Goal: Information Seeking & Learning: Learn about a topic

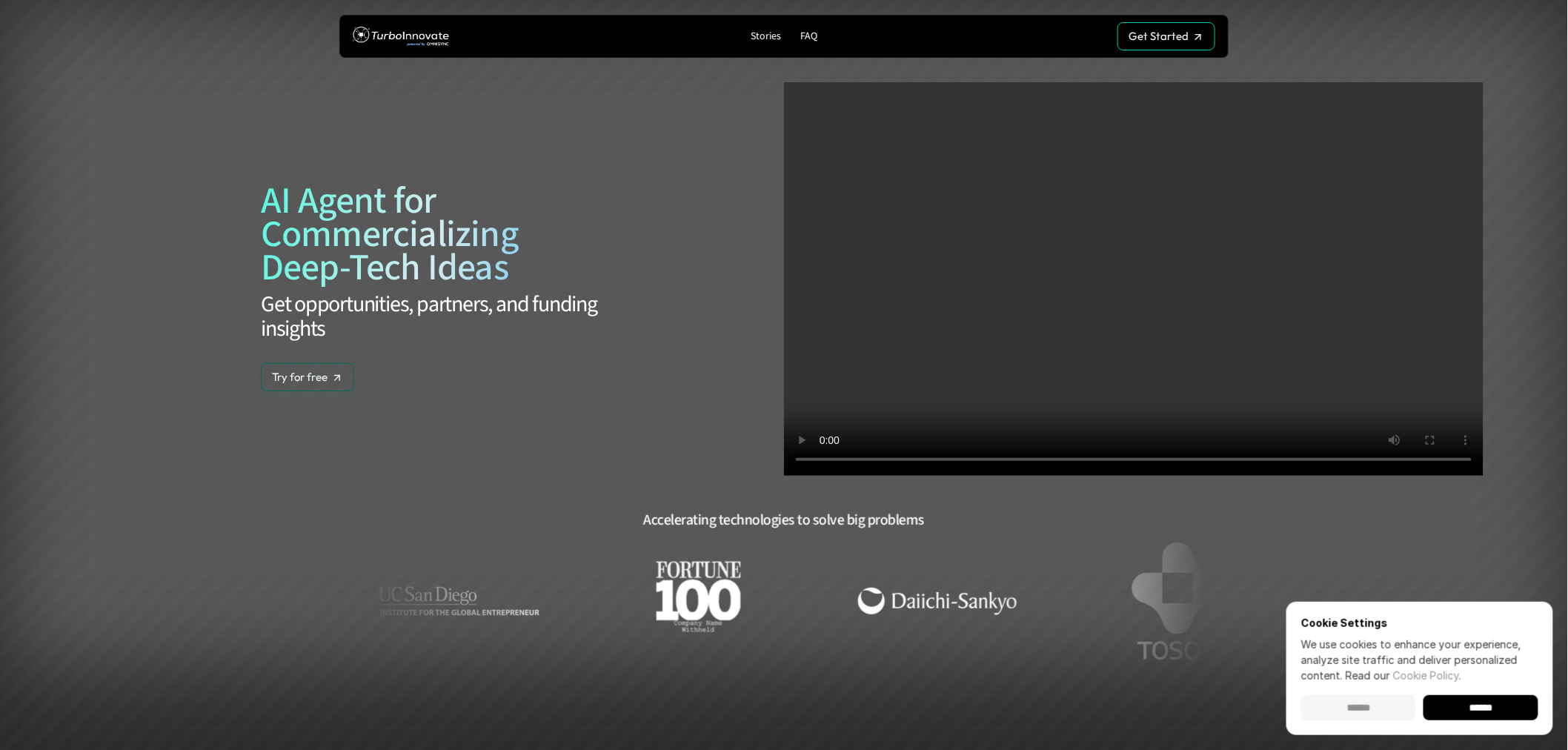
click at [1369, 699] on input "******" at bounding box center [1359, 707] width 115 height 25
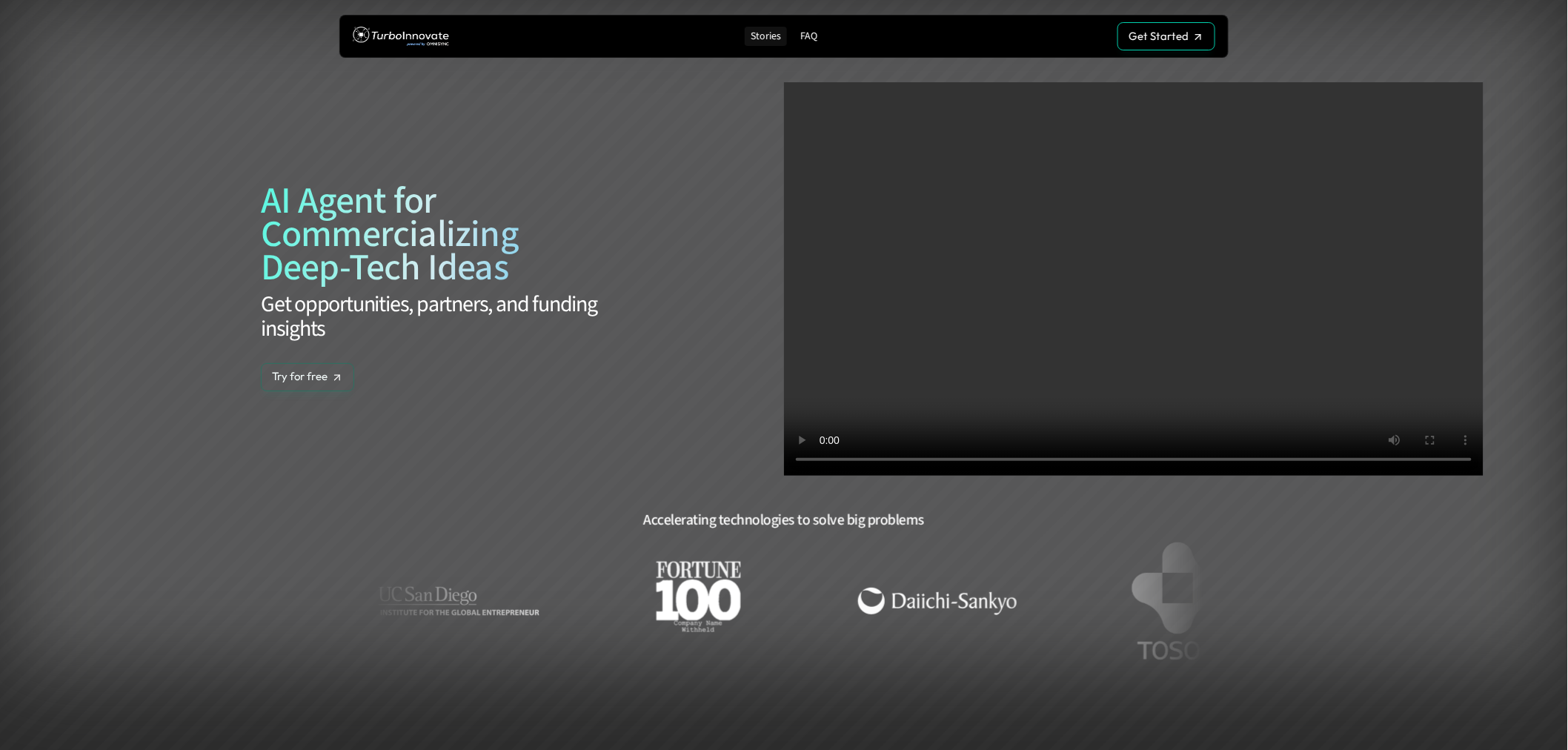
click at [764, 39] on p "Stories" at bounding box center [766, 37] width 31 height 12
click at [804, 34] on p "FAQ" at bounding box center [809, 37] width 17 height 12
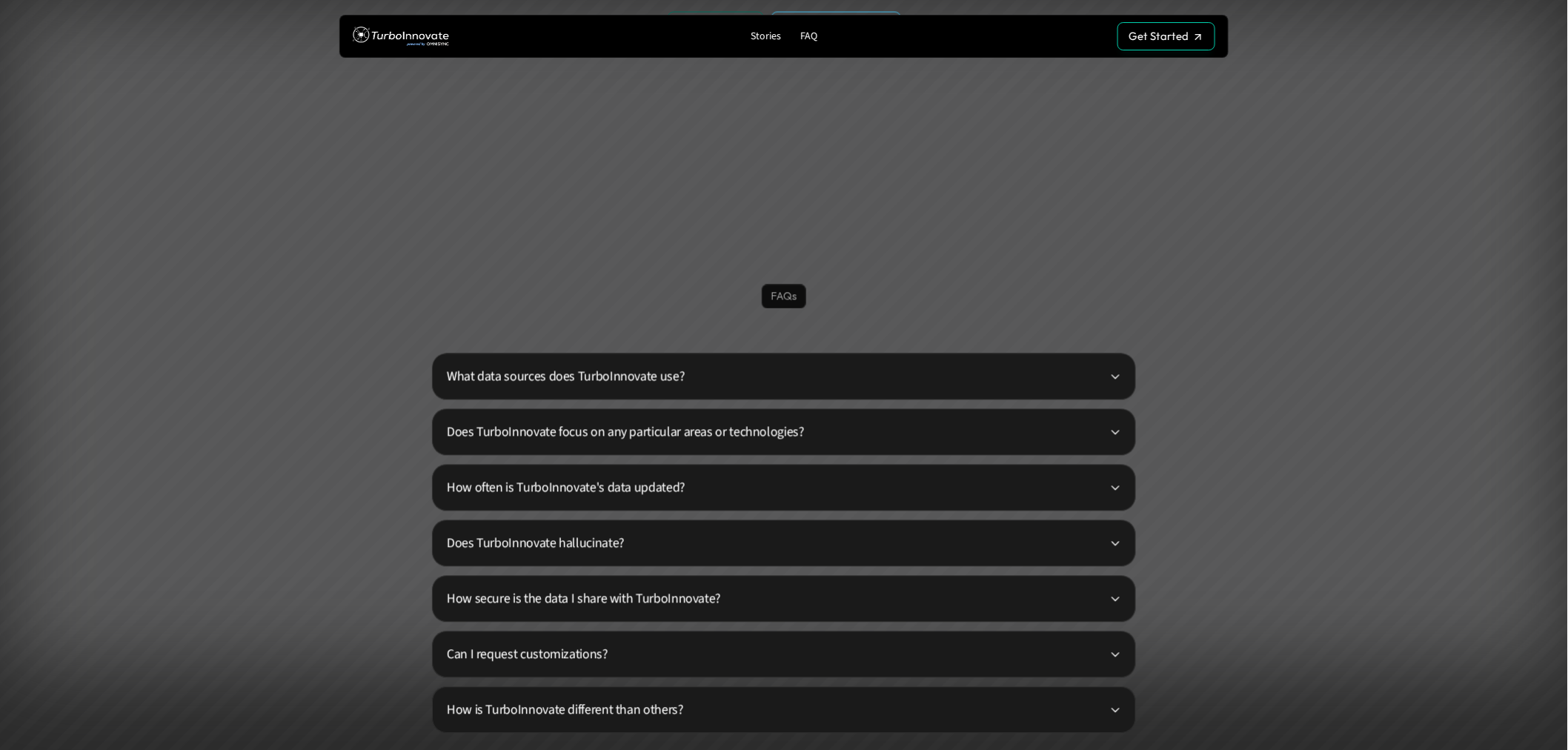
scroll to position [3415, 0]
click at [500, 380] on p "What data sources does TurboInnovate use?" at bounding box center [778, 376] width 662 height 20
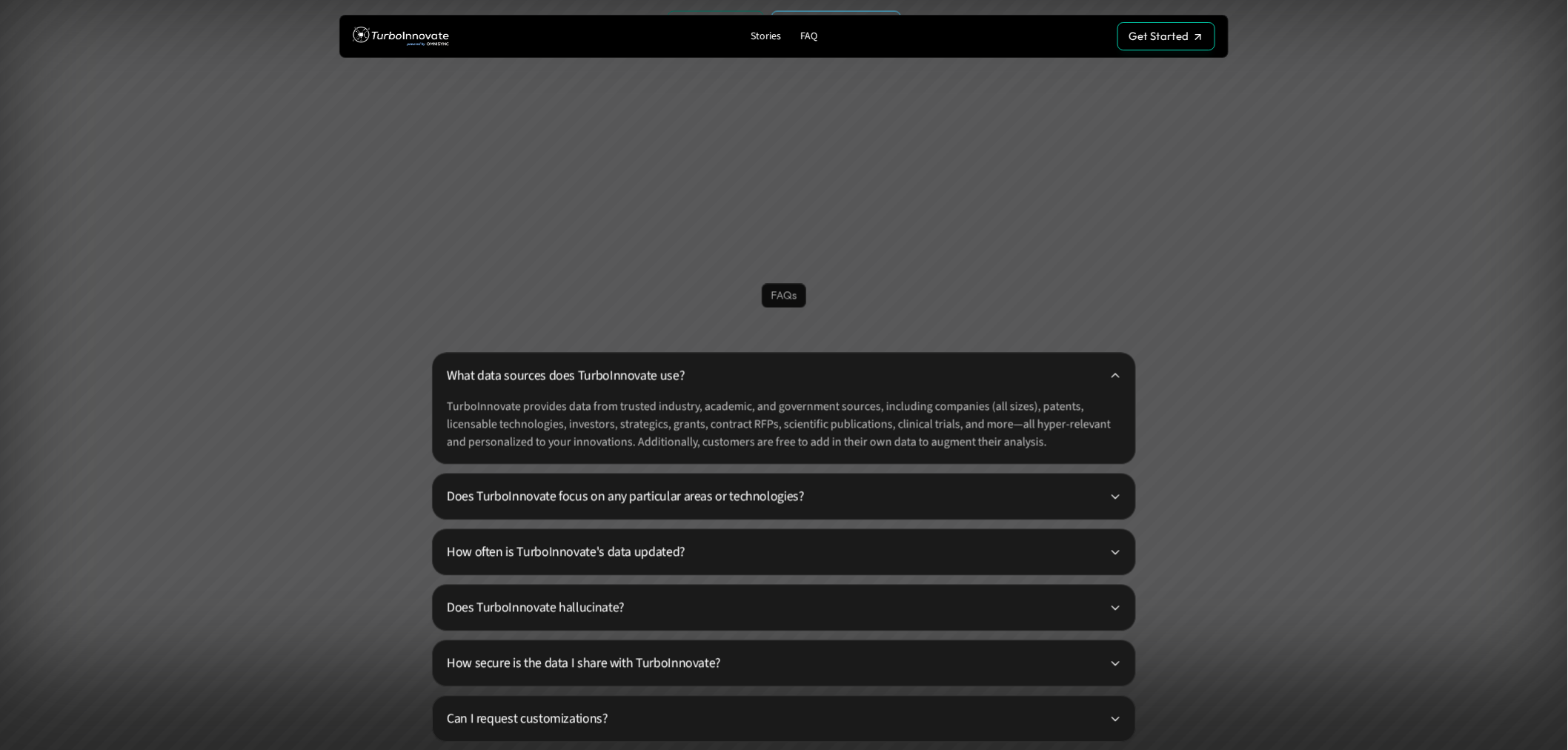
click at [519, 494] on p "Does TurboInnovate focus on any particular areas or technologies?" at bounding box center [778, 497] width 662 height 20
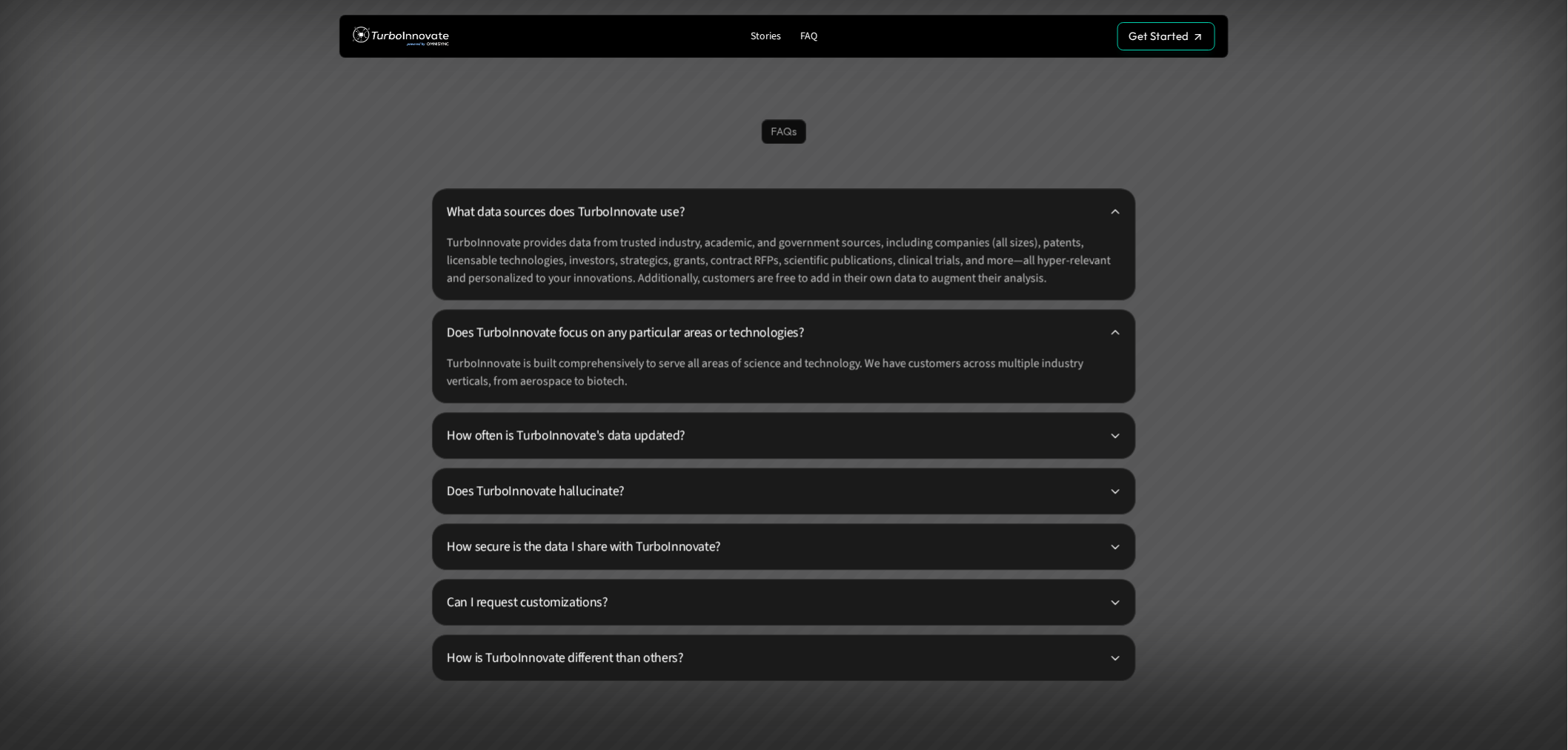
scroll to position [3581, 0]
click at [504, 427] on p "How often is TurboInnovate's data updated?" at bounding box center [778, 435] width 662 height 20
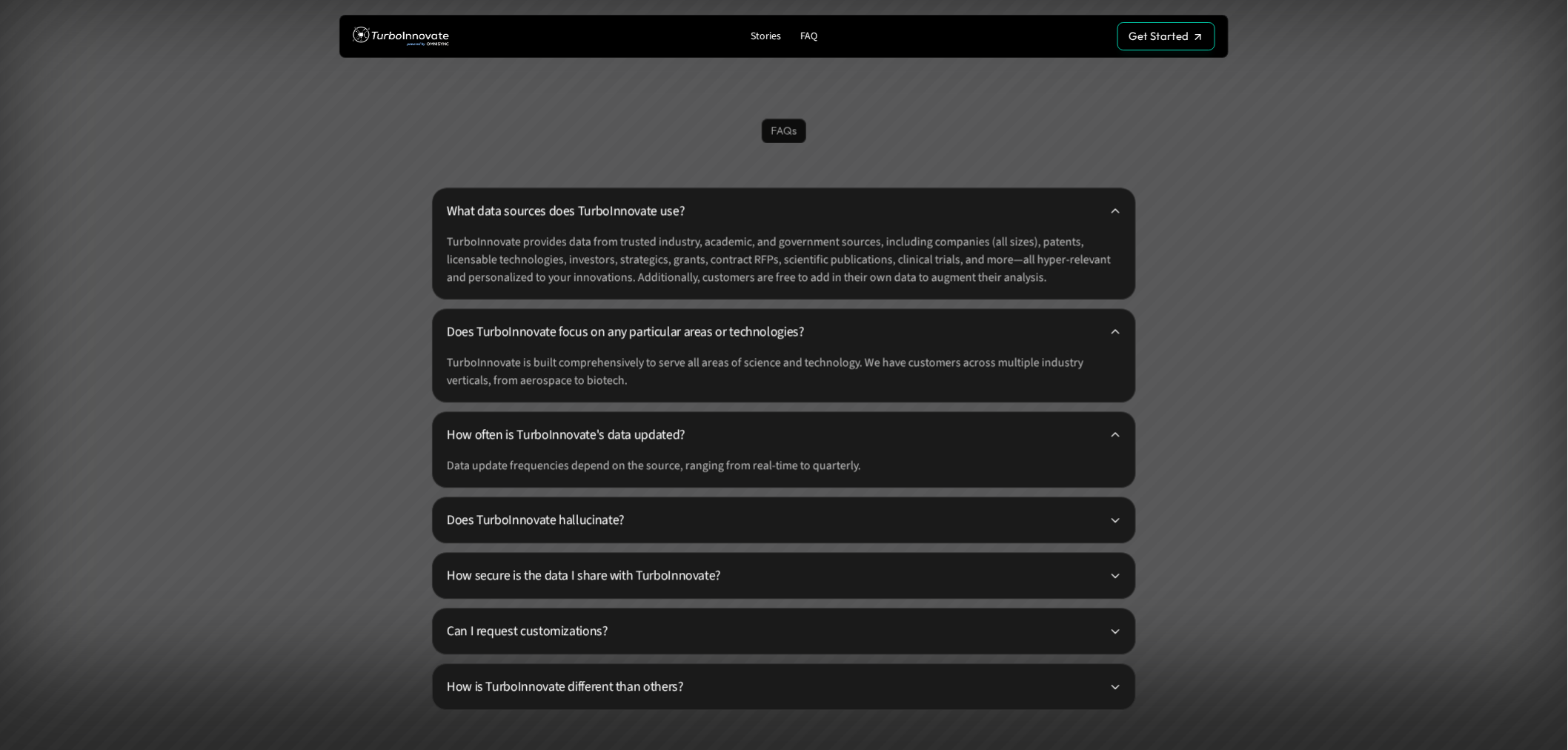
click at [505, 516] on p "Does TurboInnovate hallucinate?" at bounding box center [778, 520] width 662 height 20
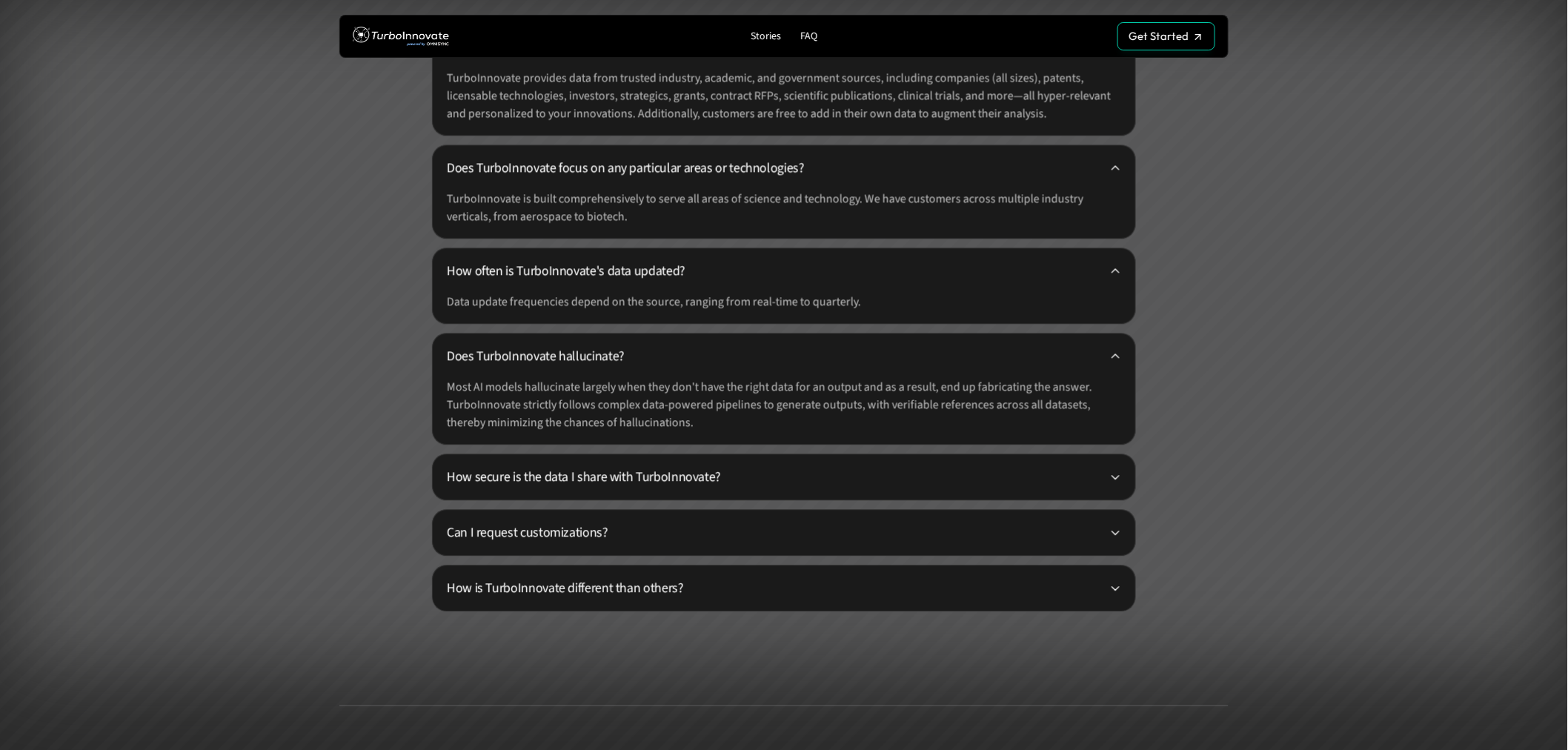
scroll to position [3745, 0]
click at [564, 468] on p "How secure is the data I share with TurboInnovate?" at bounding box center [778, 476] width 662 height 20
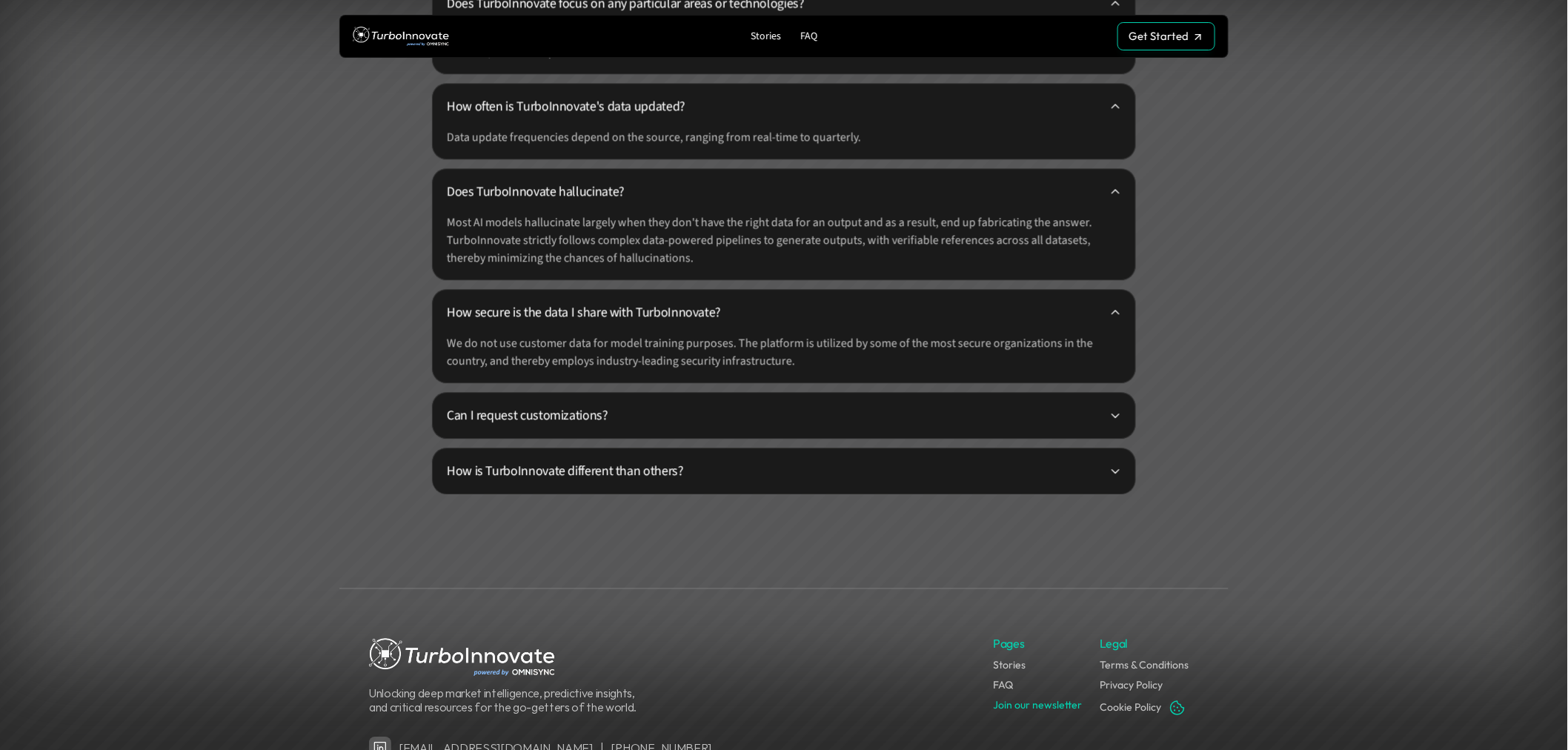
scroll to position [3910, 0]
click at [566, 408] on p "Can I request customizations?" at bounding box center [778, 415] width 662 height 20
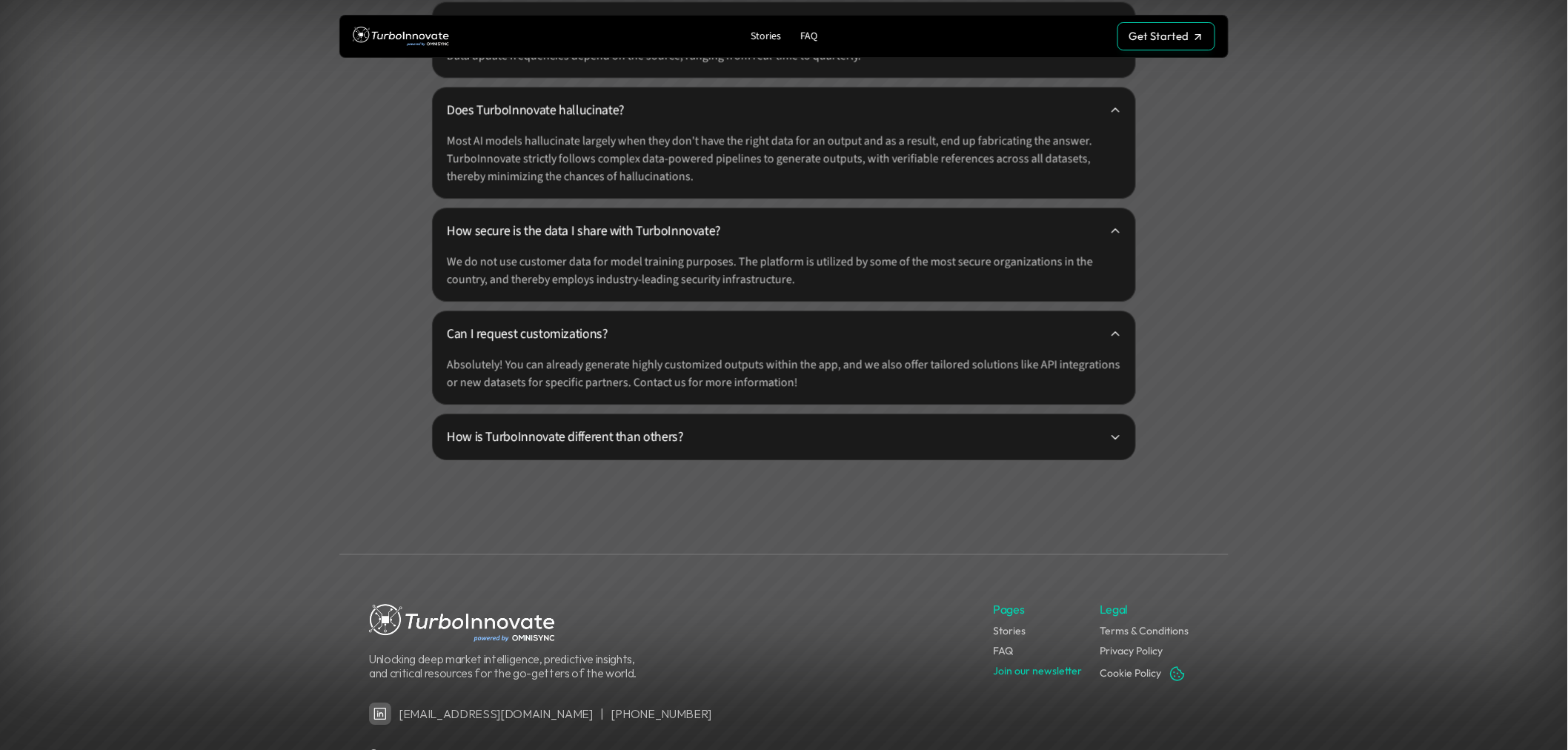
scroll to position [3992, 0]
click at [570, 432] on p "How is TurboInnovate different than others?" at bounding box center [778, 436] width 662 height 20
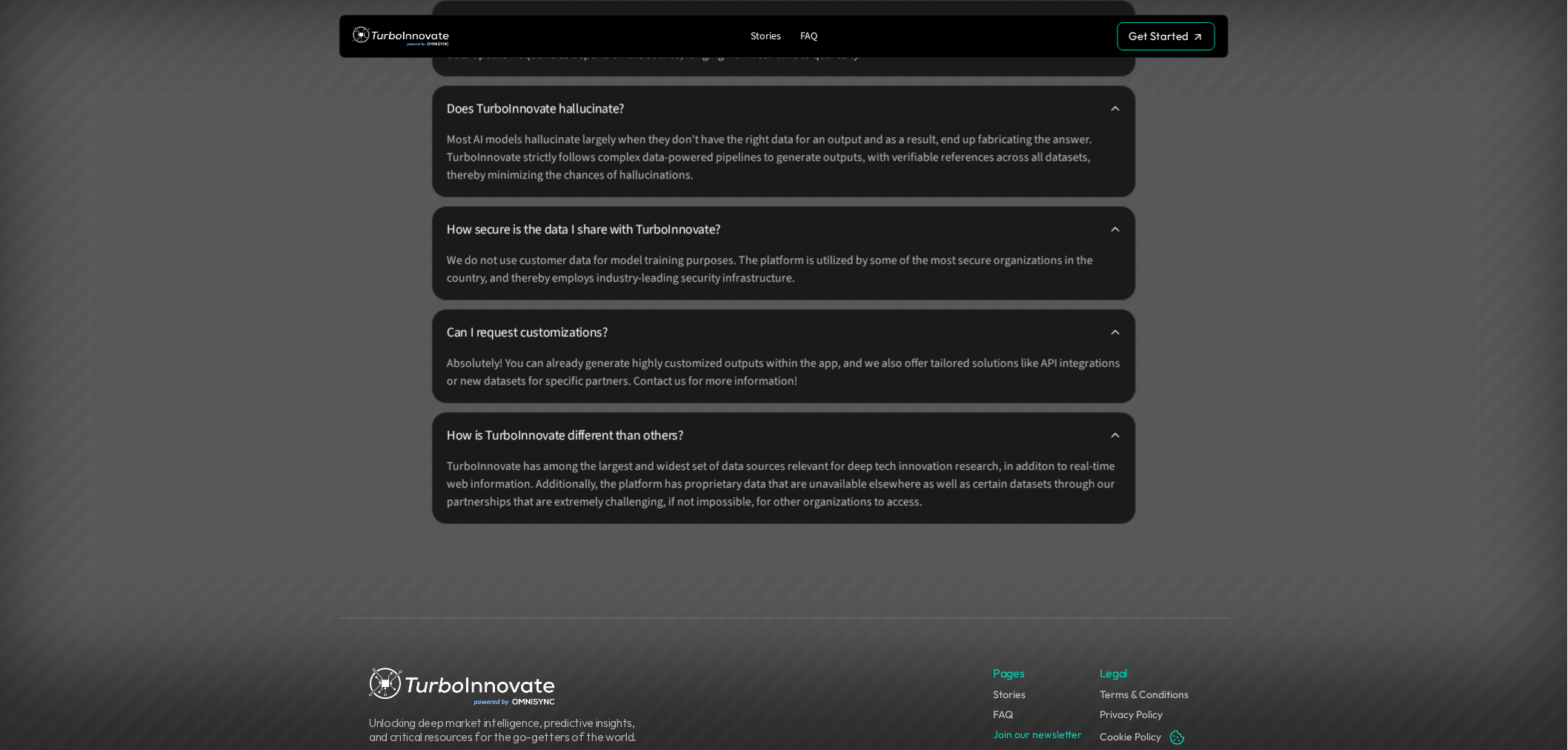
click at [571, 430] on p "How is TurboInnovate different than others?" at bounding box center [778, 436] width 662 height 20
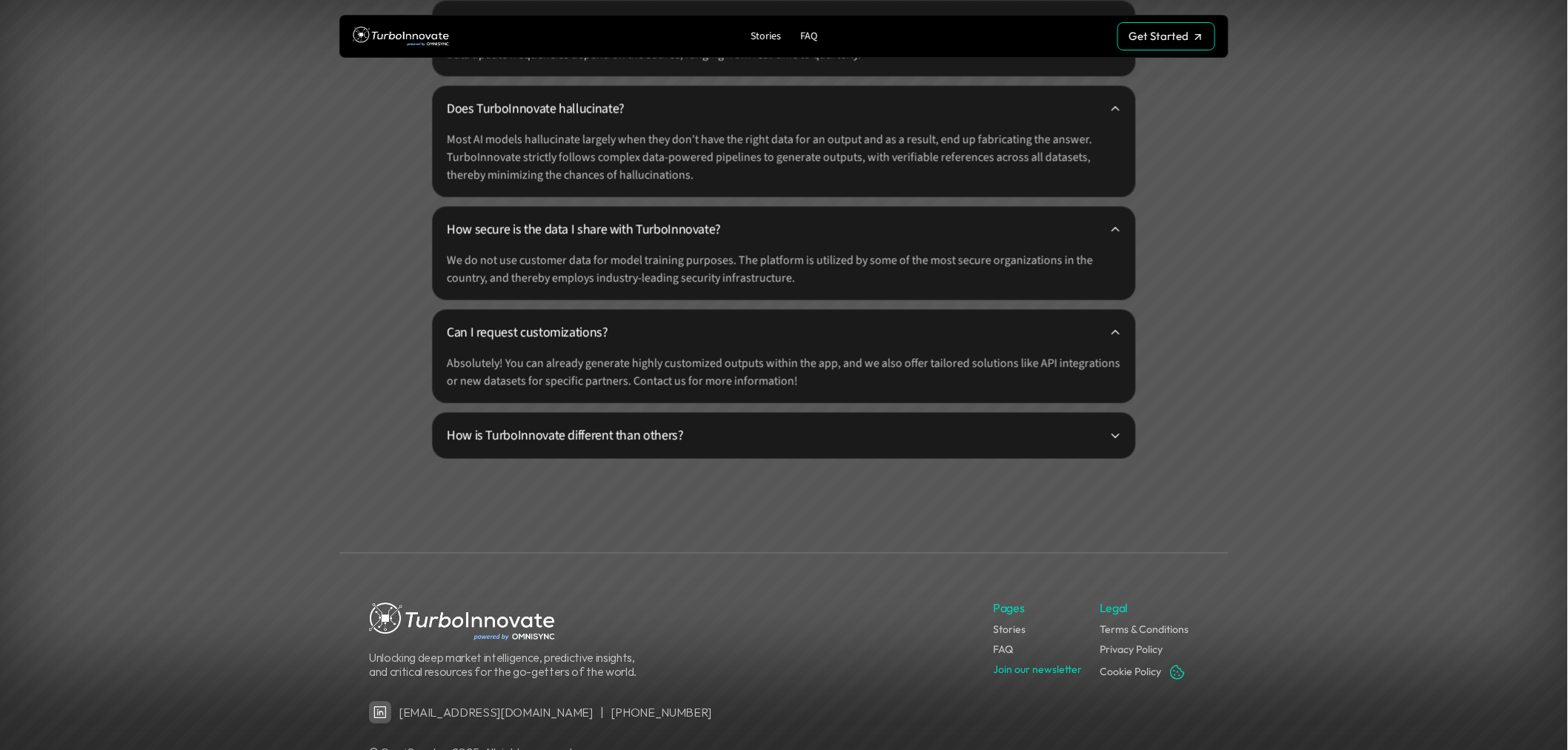
click at [544, 337] on p "Can I request customizations?" at bounding box center [778, 332] width 662 height 20
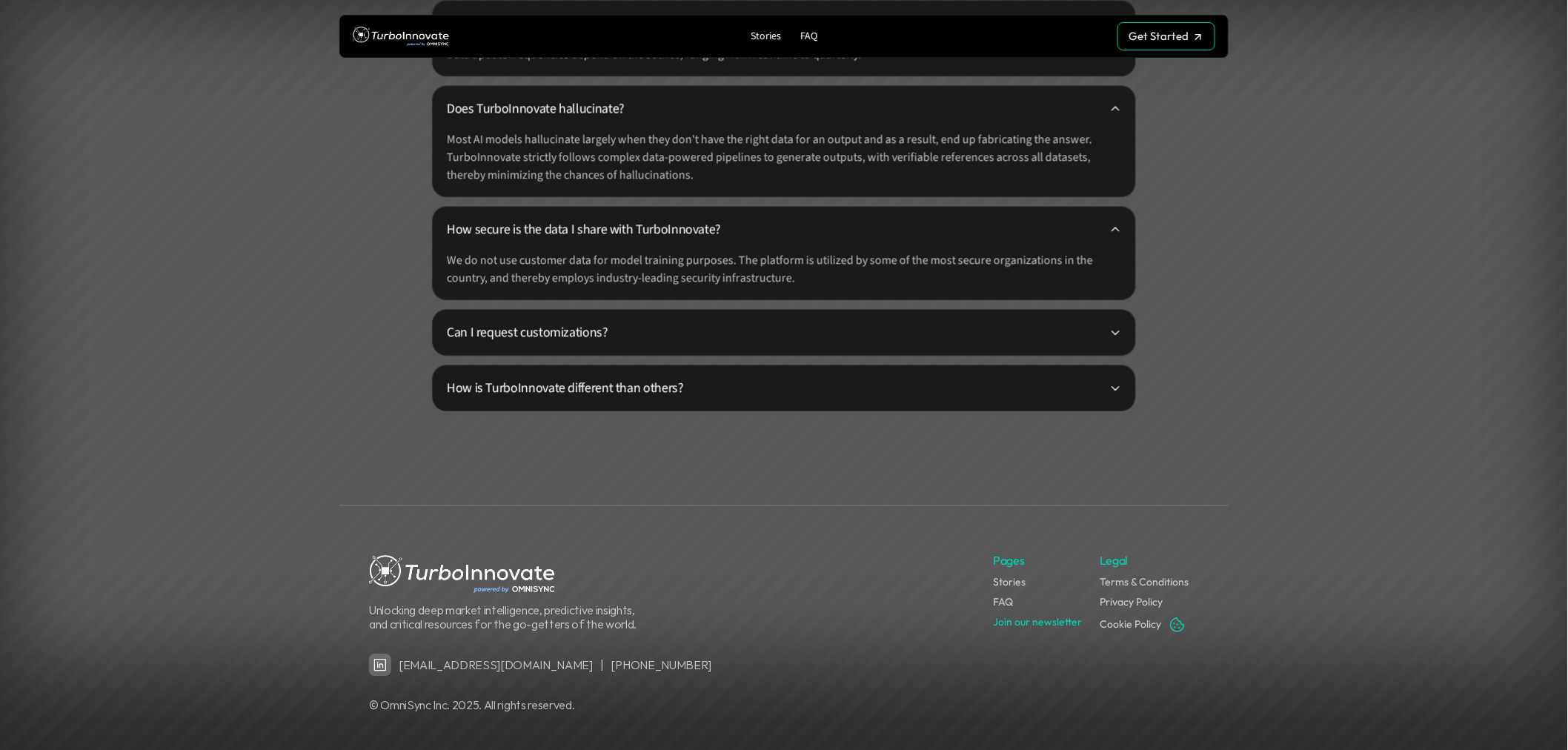
click at [518, 212] on div "How secure is the data I share with TurboInnovate? We do not use customer data …" at bounding box center [784, 253] width 704 height 94
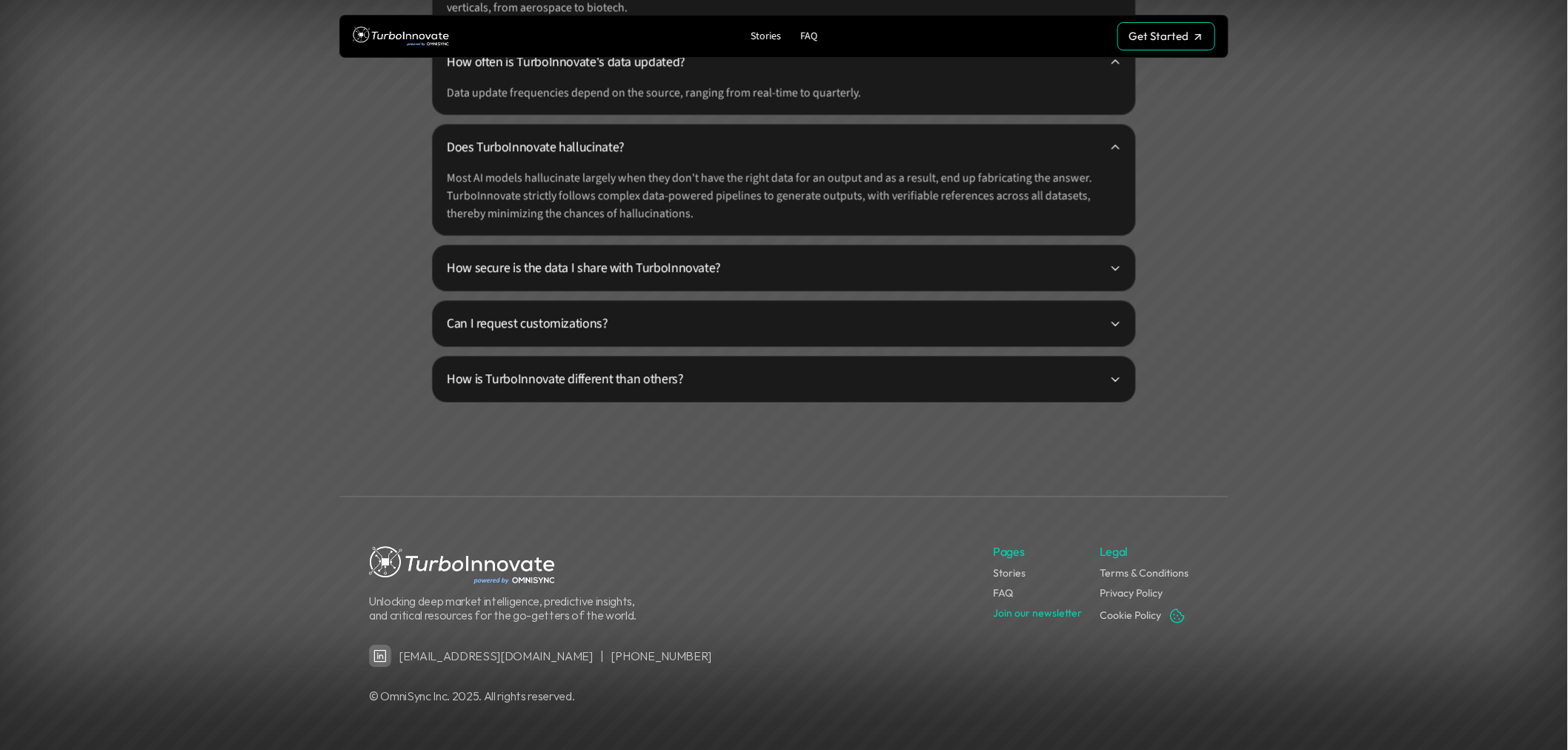
click at [527, 143] on p "Does TurboInnovate hallucinate?" at bounding box center [778, 147] width 662 height 20
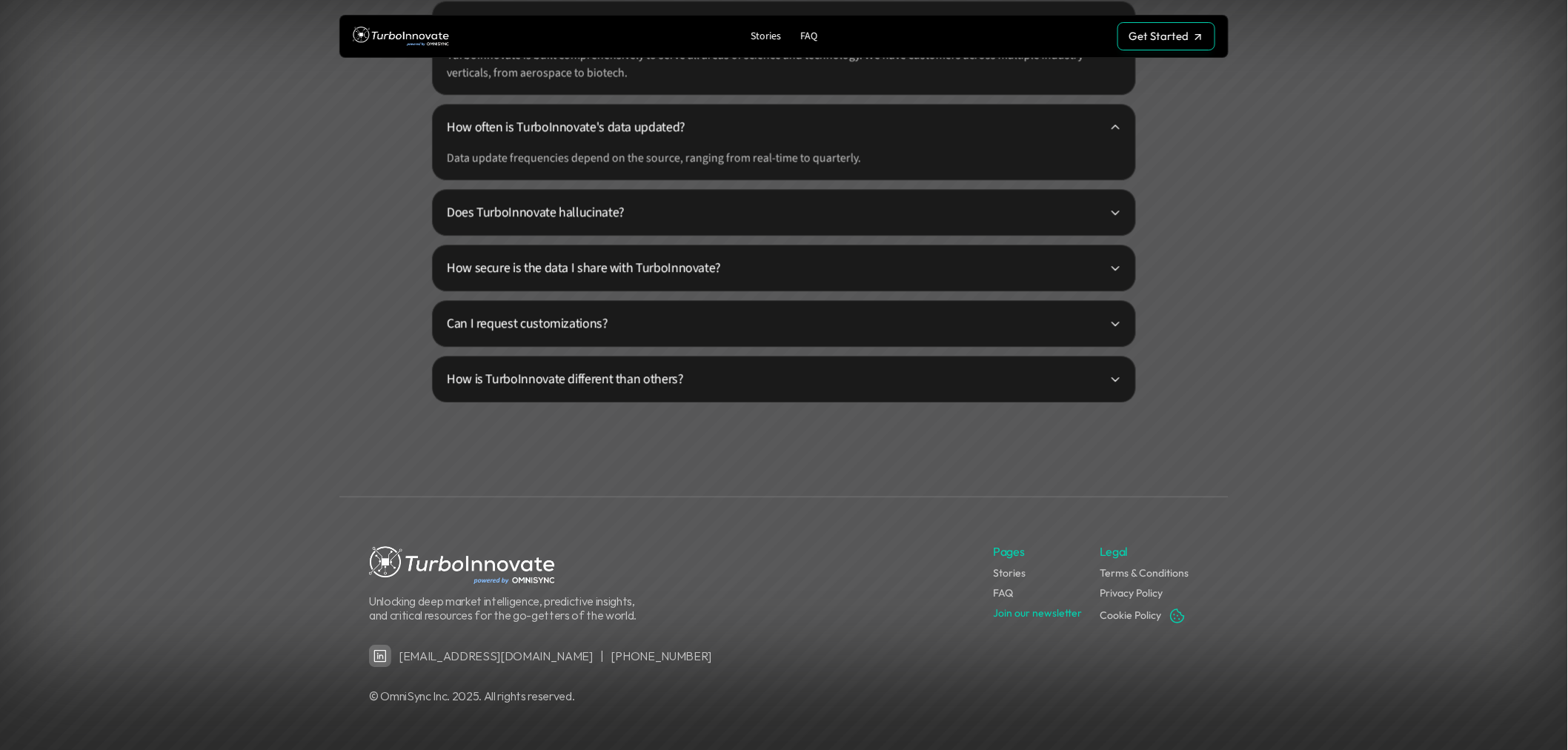
click at [588, 123] on p "How often is TurboInnovate's data updated?" at bounding box center [778, 127] width 662 height 20
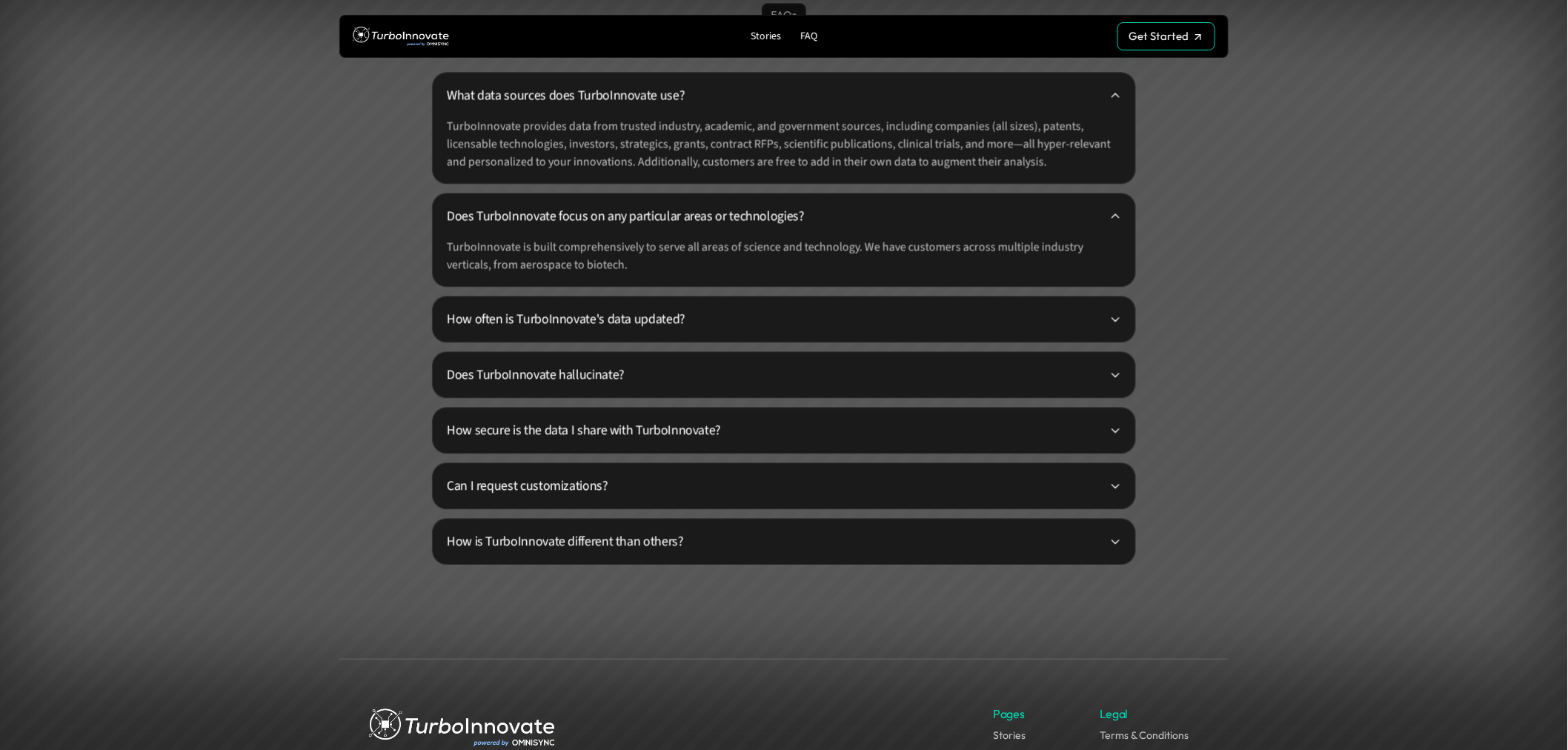
scroll to position [3693, 0]
click at [560, 212] on p "Does TurboInnovate focus on any particular areas or technologies?" at bounding box center [778, 219] width 662 height 20
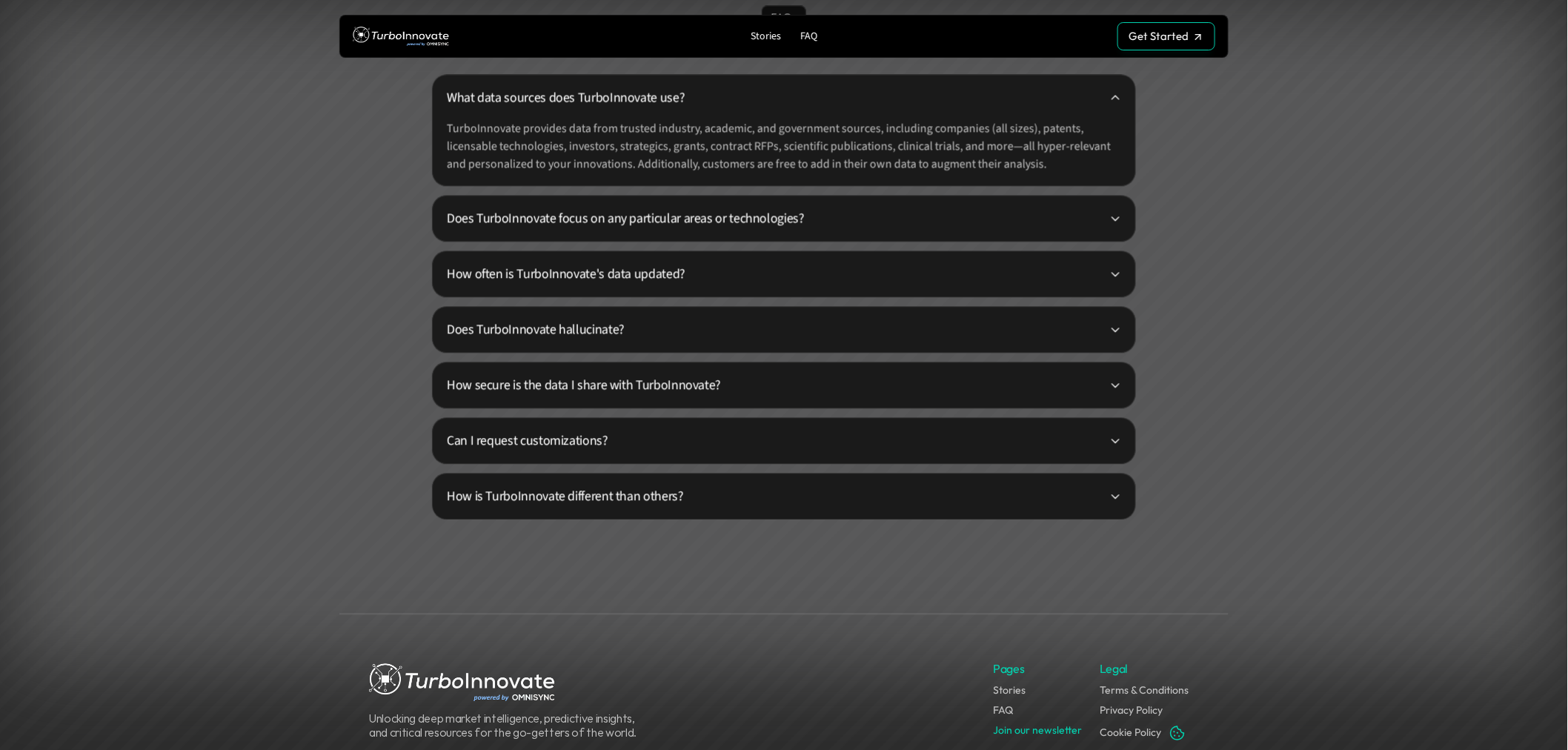
click at [554, 102] on p "What data sources does TurboInnovate use?" at bounding box center [778, 97] width 662 height 20
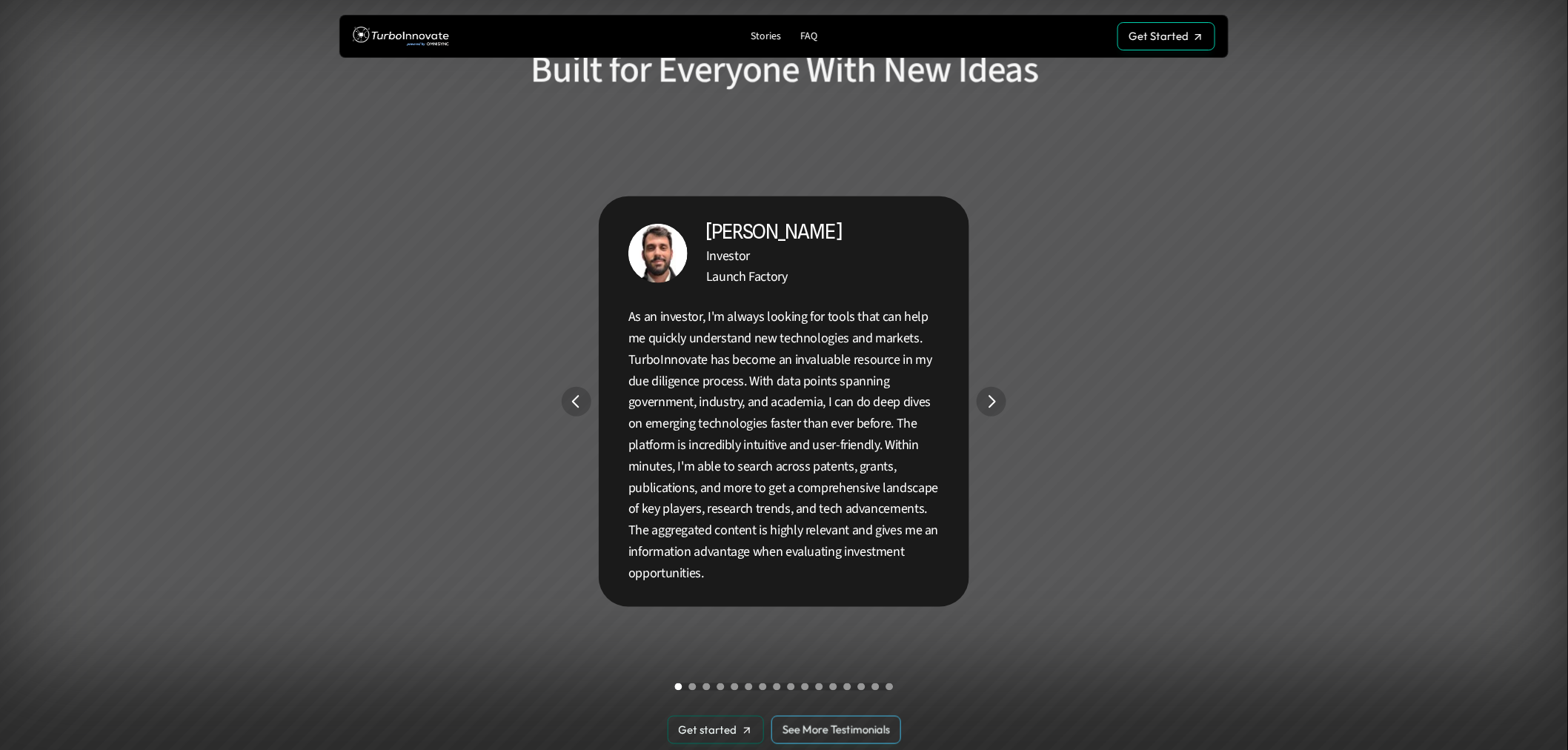
scroll to position [2706, 0]
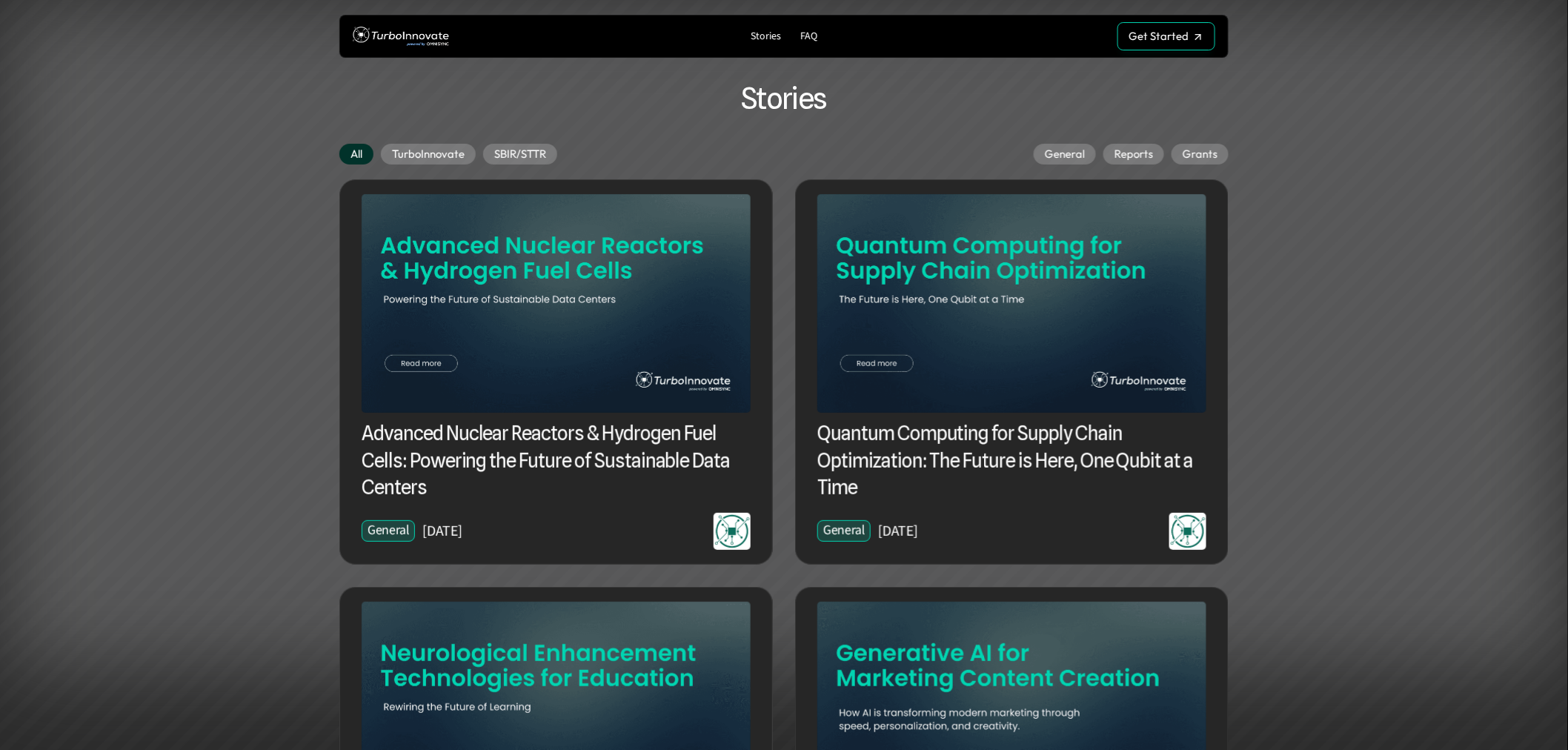
click at [537, 260] on img at bounding box center [556, 303] width 389 height 219
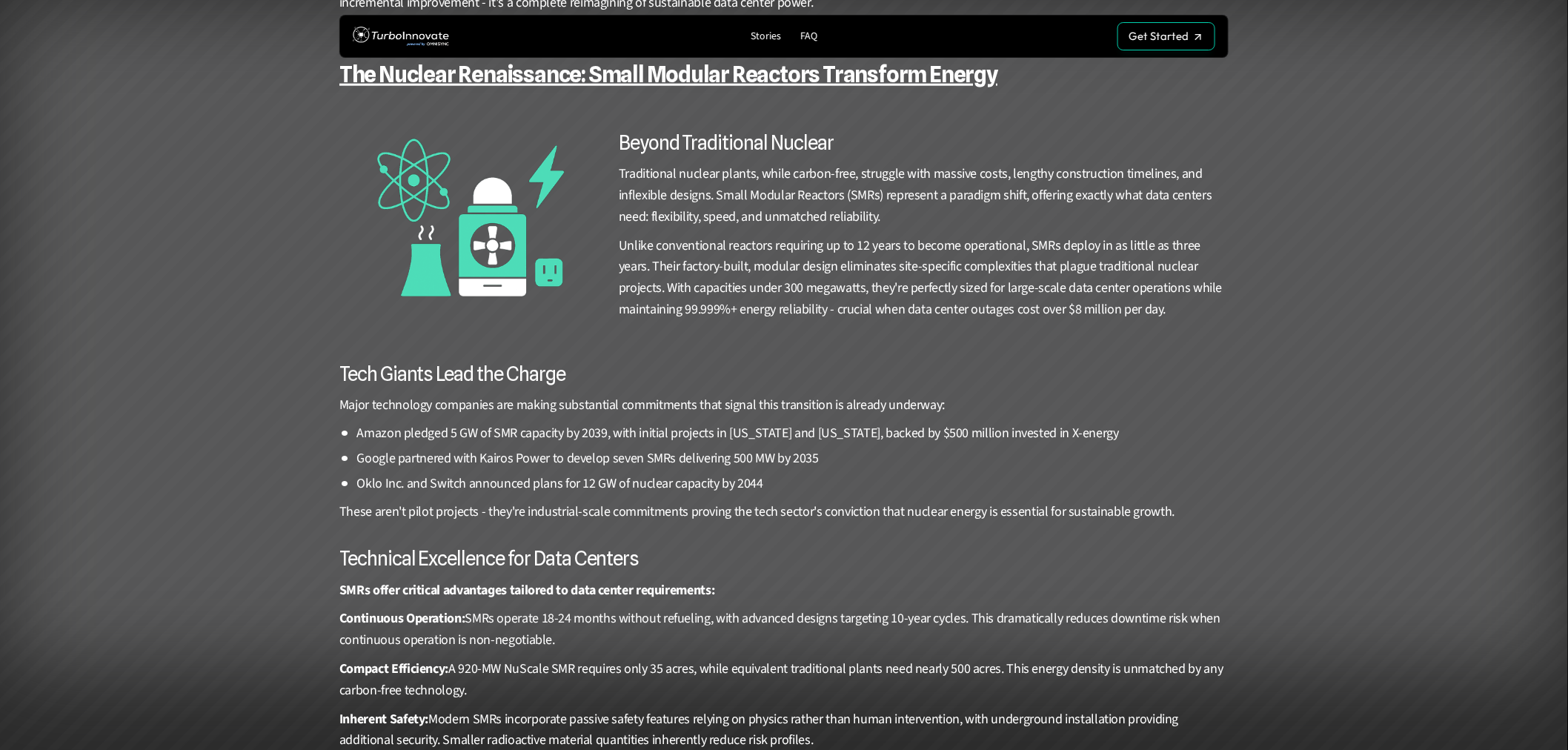
scroll to position [741, 0]
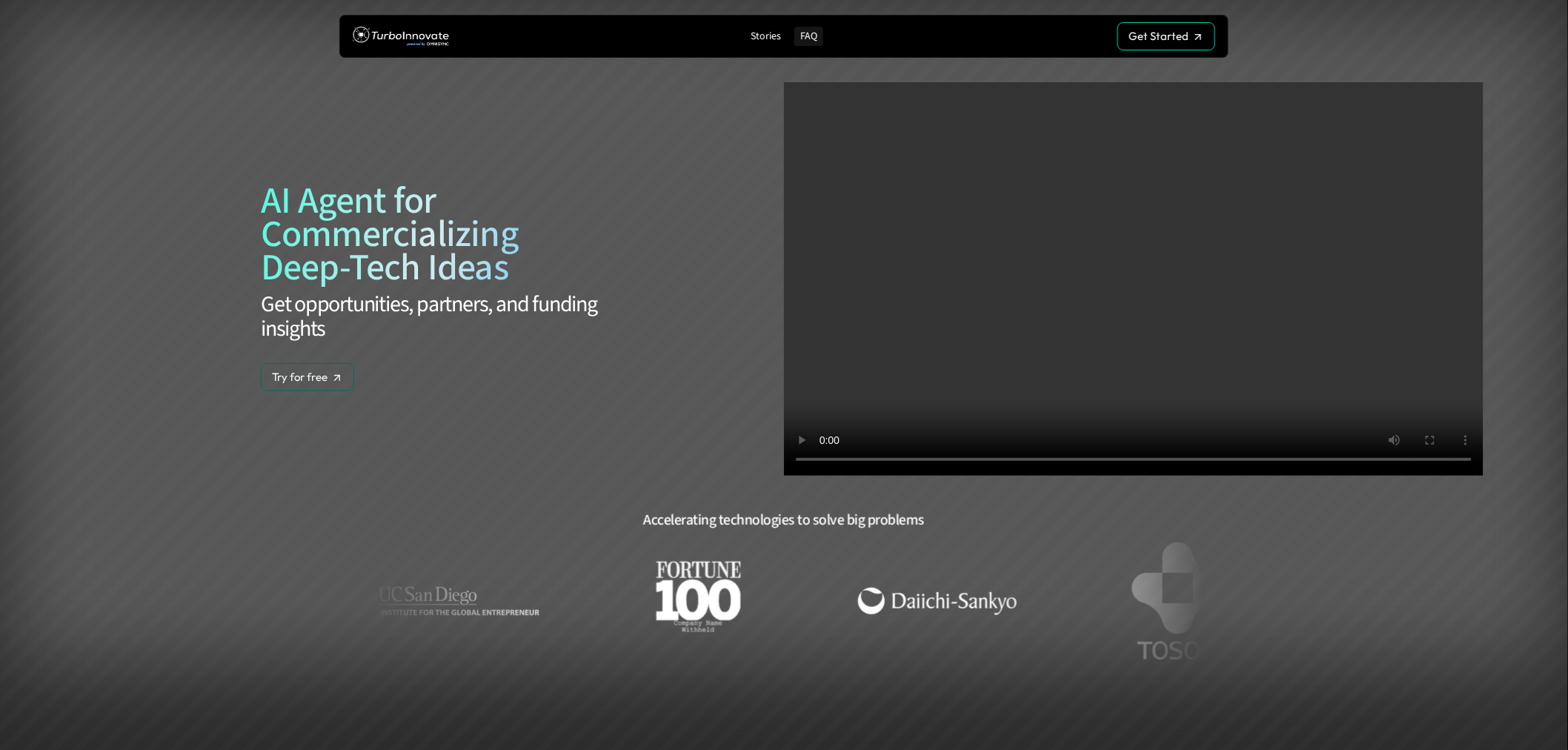
click at [808, 37] on p "FAQ" at bounding box center [809, 37] width 17 height 12
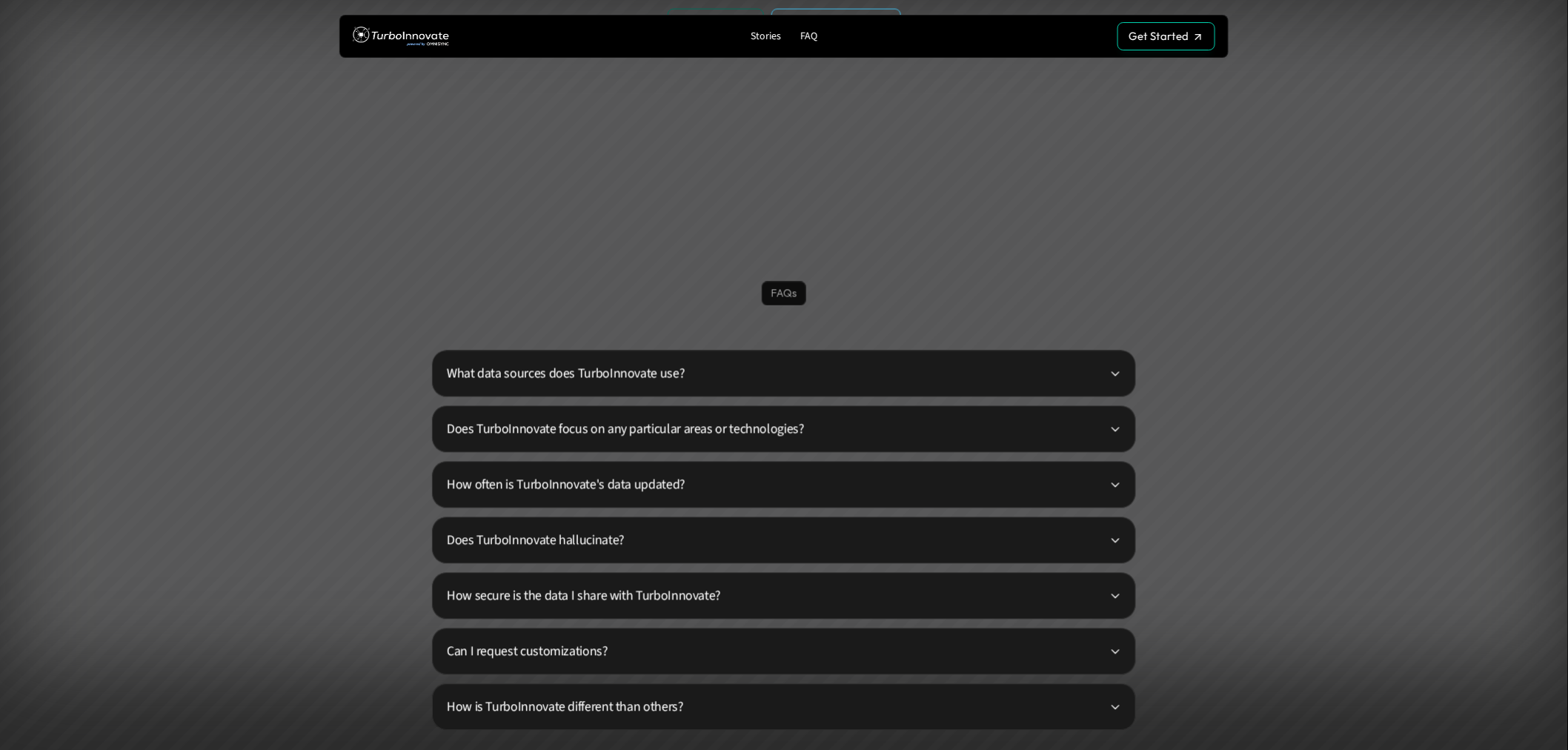
scroll to position [3416, 0]
click at [595, 378] on p "What data sources does TurboInnovate use?" at bounding box center [778, 374] width 662 height 20
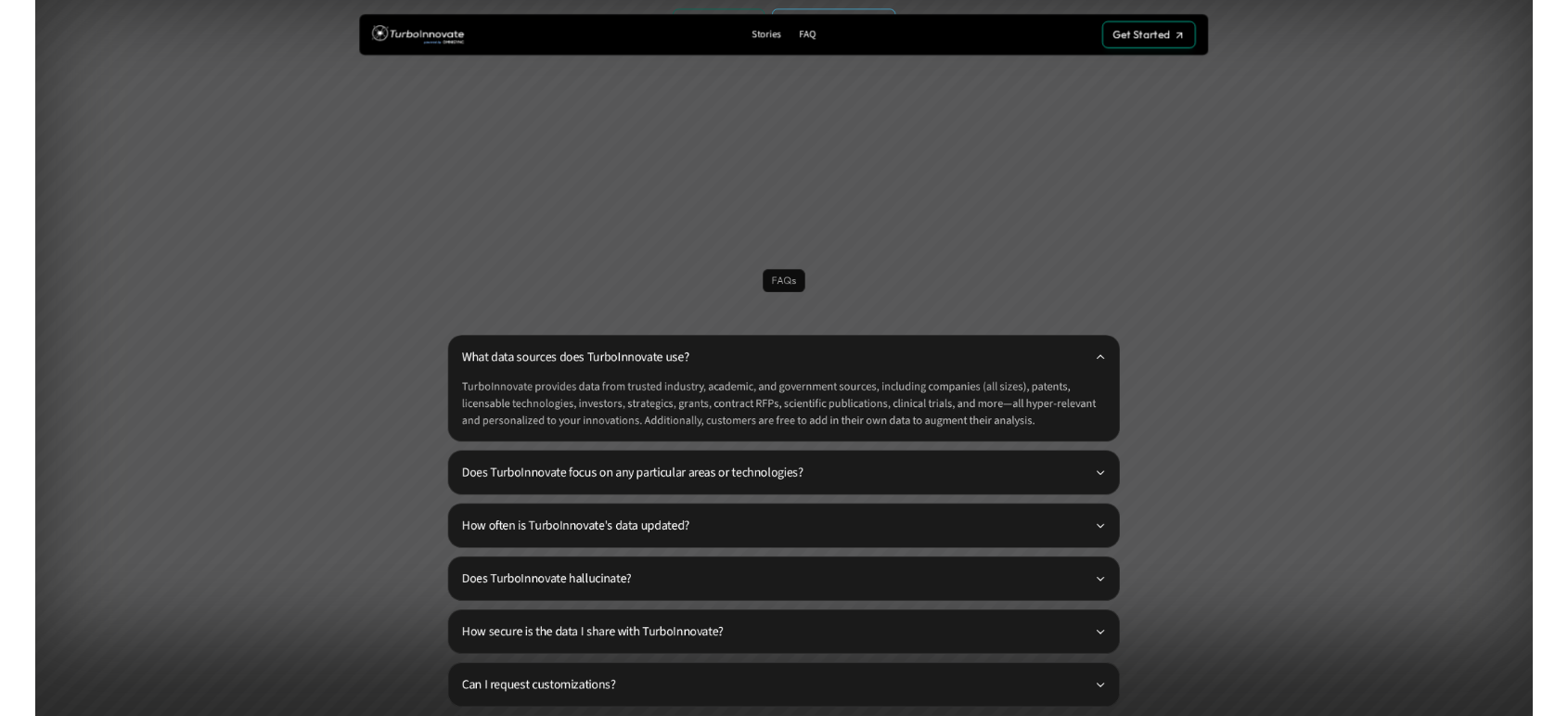
scroll to position [4275, 0]
